Goal: Find specific page/section: Find specific page/section

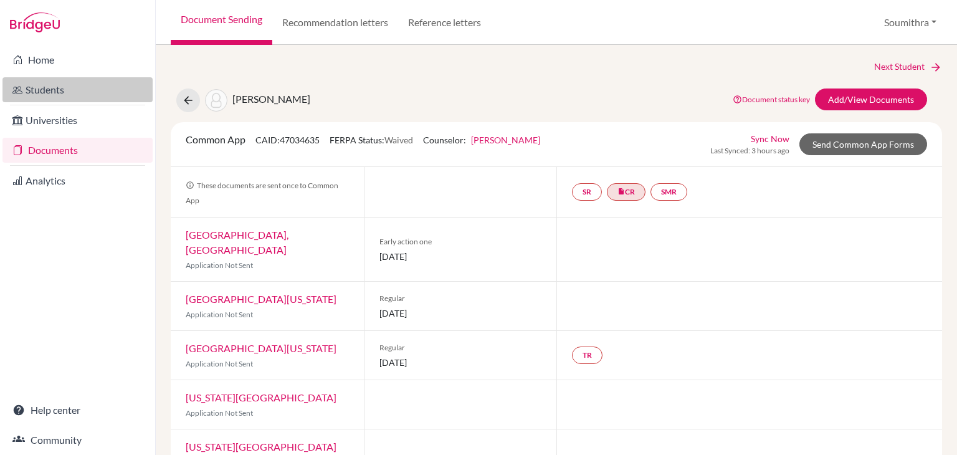
click at [80, 90] on link "Students" at bounding box center [77, 89] width 150 height 25
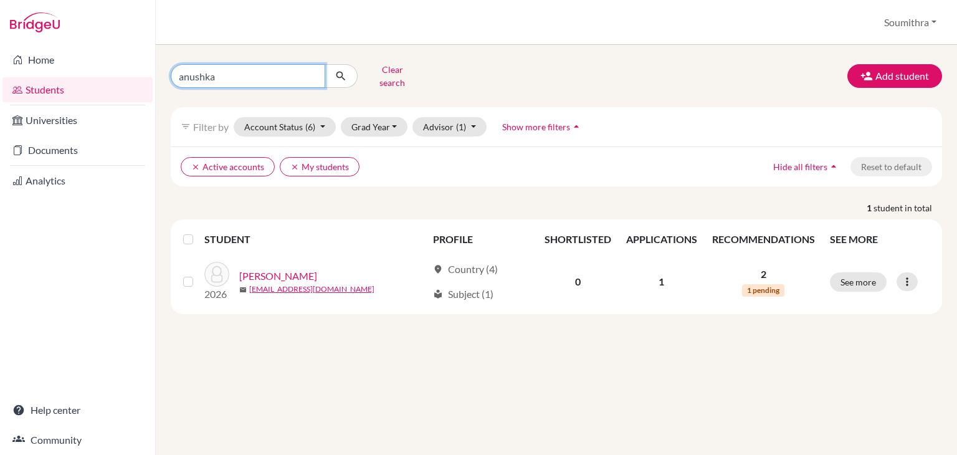
drag, startPoint x: 236, startPoint y: 73, endPoint x: 147, endPoint y: 77, distance: 89.1
click at [147, 77] on div "Home Students Universities Documents Analytics Help center Community Students o…" at bounding box center [478, 227] width 957 height 455
type input "aadya salwan"
click at [339, 71] on icon "submit" at bounding box center [340, 76] width 12 height 12
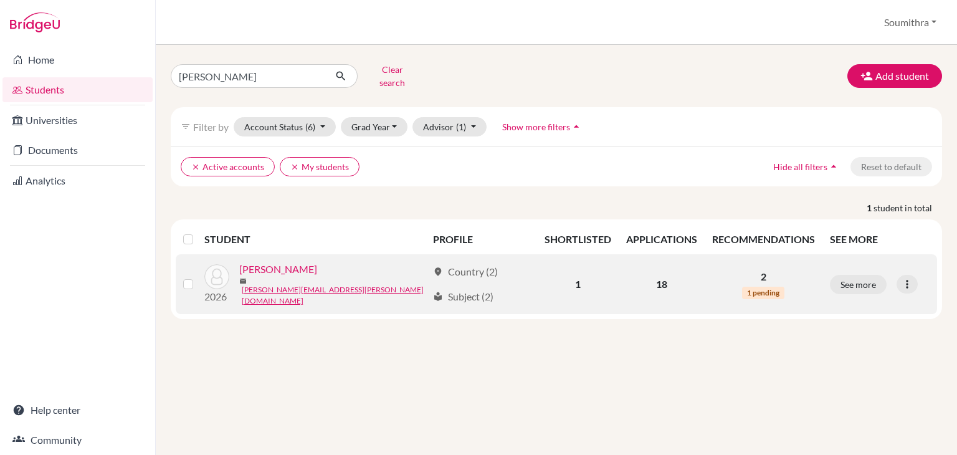
click at [295, 267] on link "Salwan, Aadya" at bounding box center [278, 269] width 78 height 15
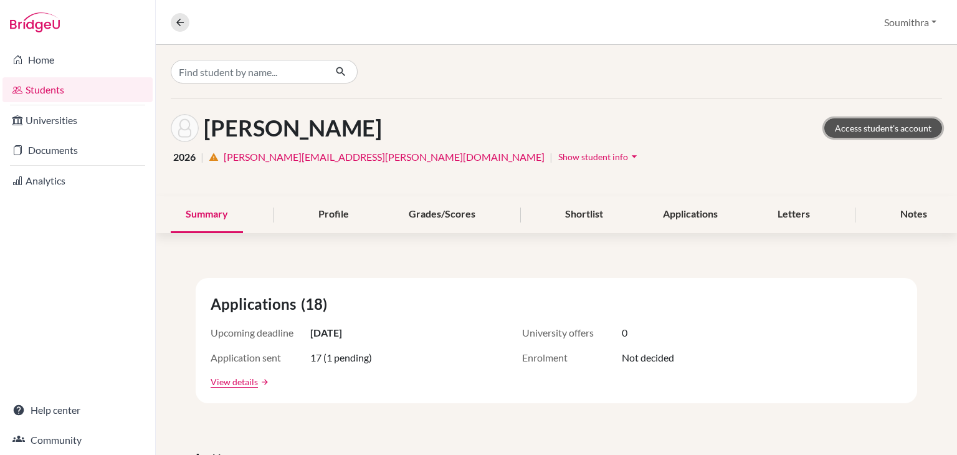
click at [879, 131] on link "Access student's account" at bounding box center [883, 127] width 118 height 19
click at [39, 92] on link "Students" at bounding box center [77, 89] width 150 height 25
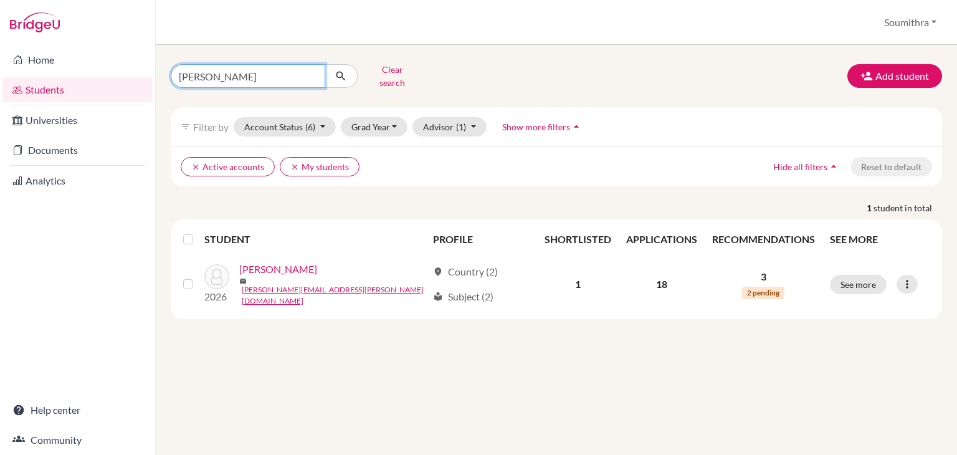
drag, startPoint x: 243, startPoint y: 71, endPoint x: 172, endPoint y: 73, distance: 70.4
click at [172, 73] on input "aadya salwan" at bounding box center [248, 76] width 154 height 24
type input "aditya"
click at [336, 76] on icon "submit" at bounding box center [340, 76] width 12 height 12
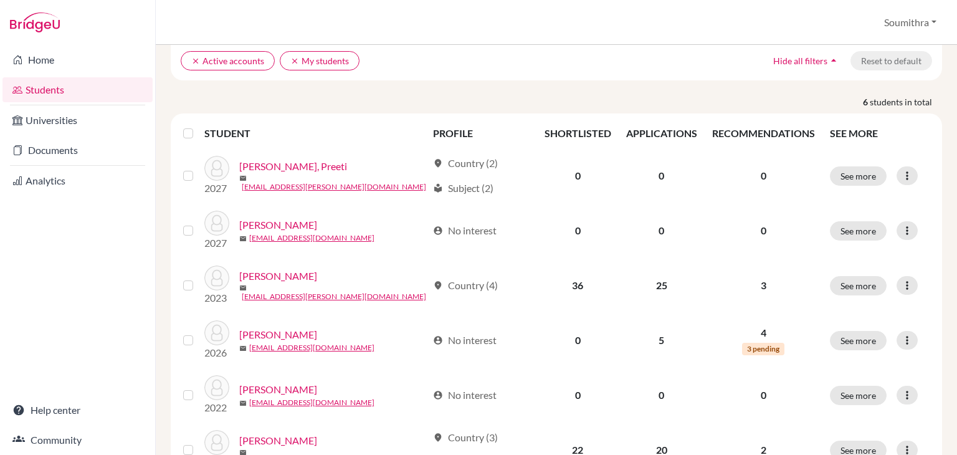
scroll to position [107, 0]
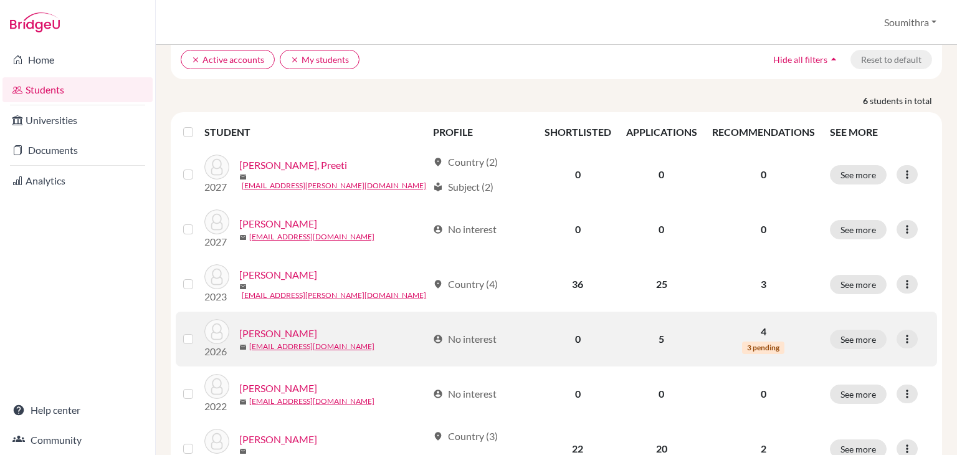
click at [293, 326] on link "Marhwal, Aditya" at bounding box center [278, 333] width 78 height 15
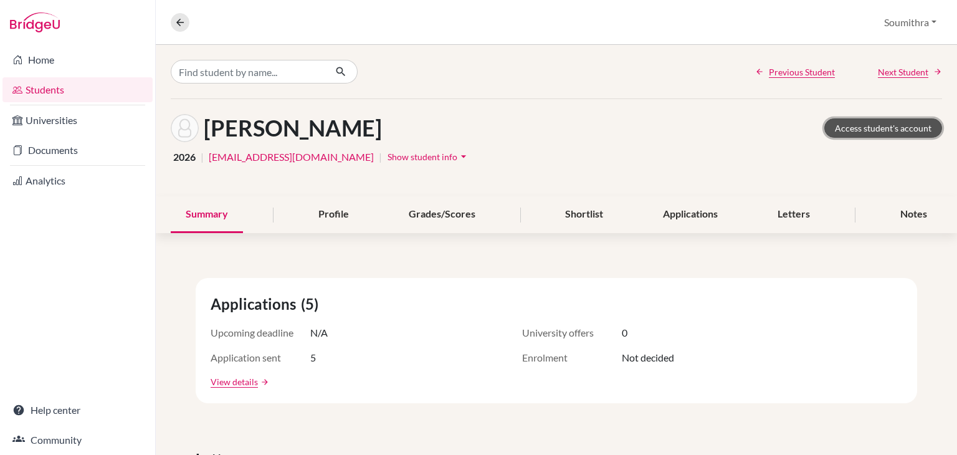
click at [881, 128] on link "Access student's account" at bounding box center [883, 127] width 118 height 19
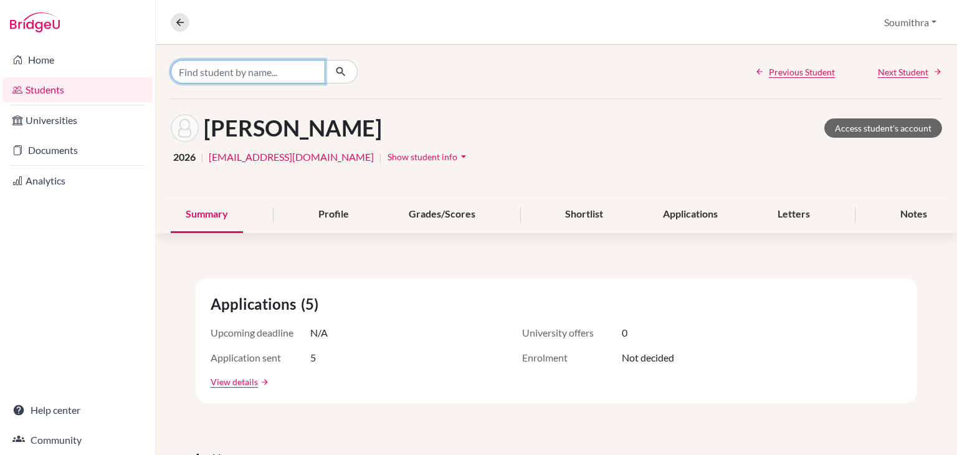
click at [230, 72] on input "Find student by name..." at bounding box center [248, 72] width 154 height 24
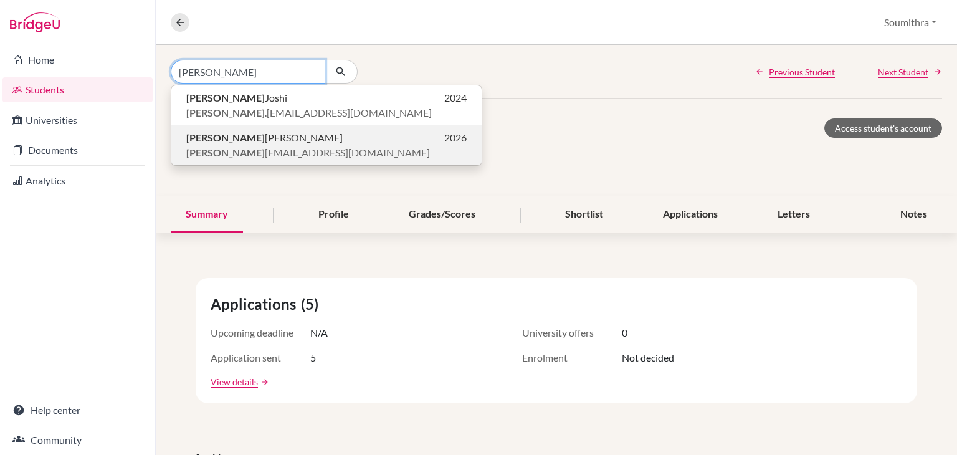
type input "nived"
click at [300, 145] on span "nived ita.rajendra@inventureacademy.com" at bounding box center [307, 152] width 243 height 15
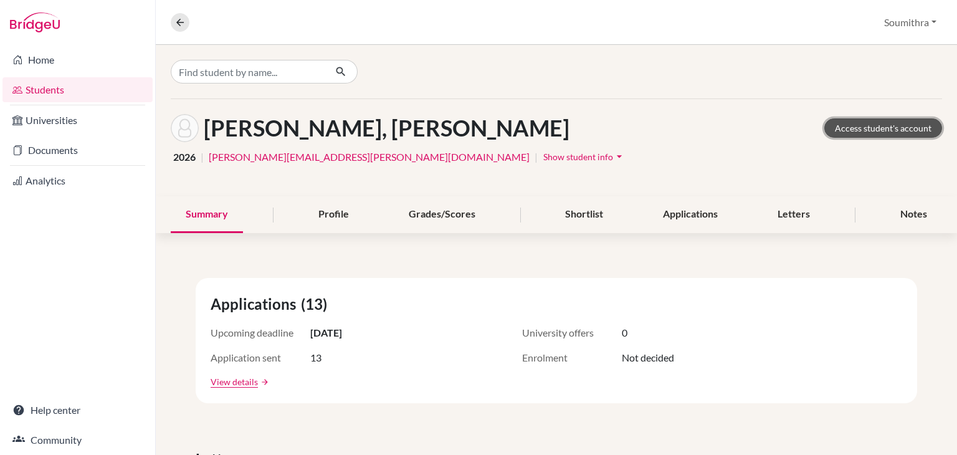
click at [892, 130] on link "Access student's account" at bounding box center [883, 127] width 118 height 19
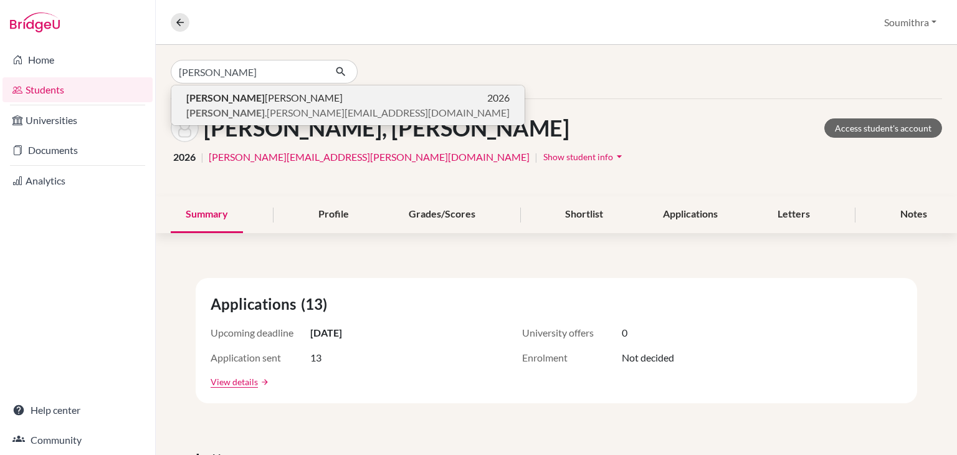
type input "[PERSON_NAME]"
click at [225, 105] on span "kushagr .karn@inventureacademy.com" at bounding box center [347, 112] width 323 height 15
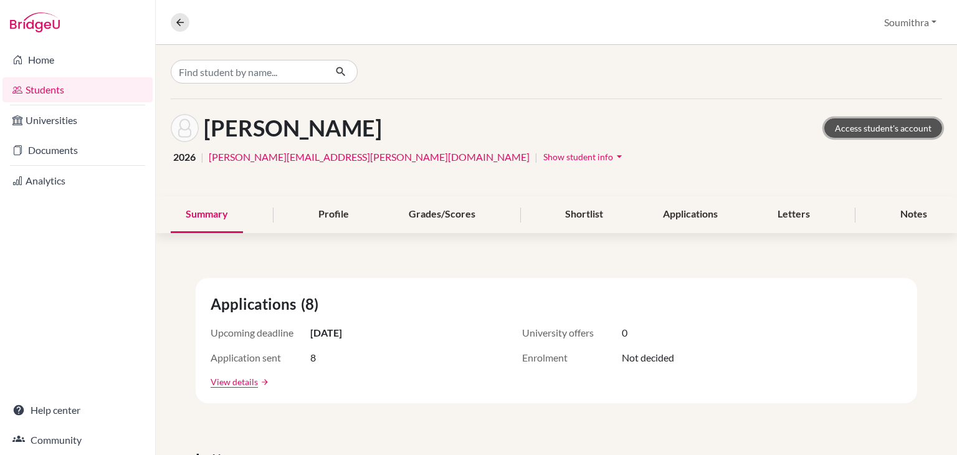
click at [863, 131] on link "Access student's account" at bounding box center [883, 127] width 118 height 19
